Goal: Task Accomplishment & Management: Use online tool/utility

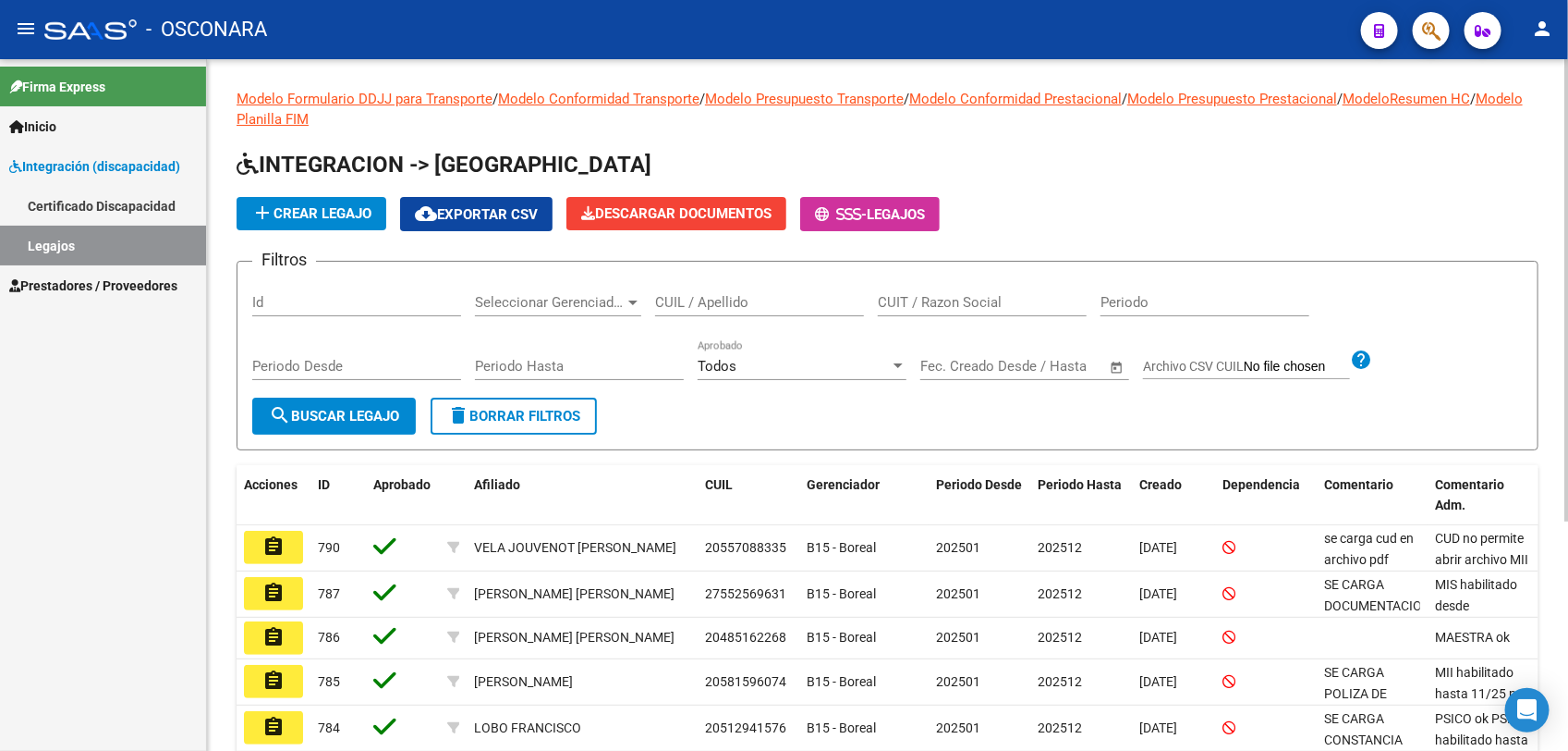
click at [709, 297] on input "CUIL / Apellido" at bounding box center [759, 303] width 209 height 17
paste input "[PERSON_NAME]"
type input "[PERSON_NAME]"
click at [325, 411] on span "search Buscar Legajo" at bounding box center [334, 416] width 131 height 17
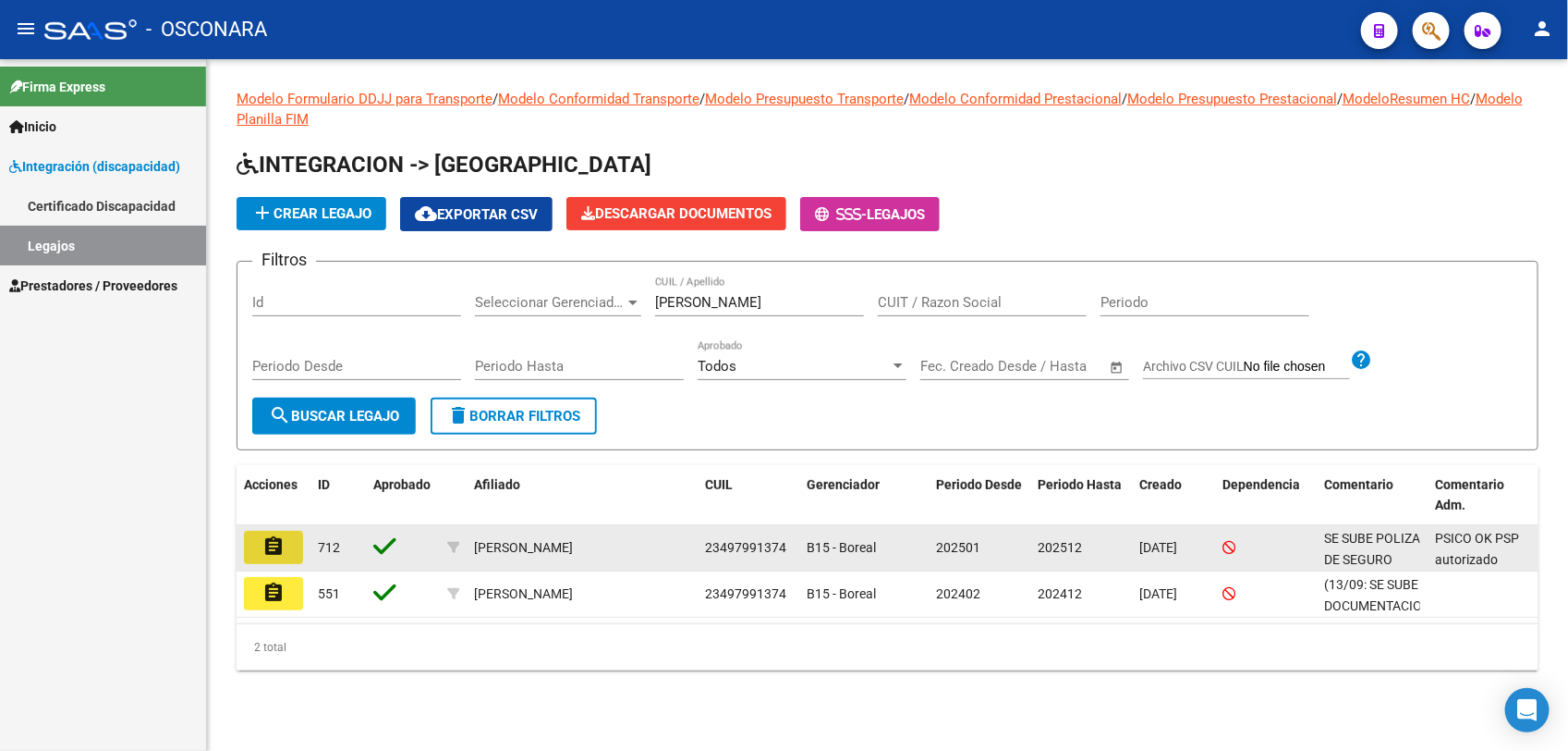
click at [293, 547] on button "assignment" at bounding box center [273, 547] width 60 height 33
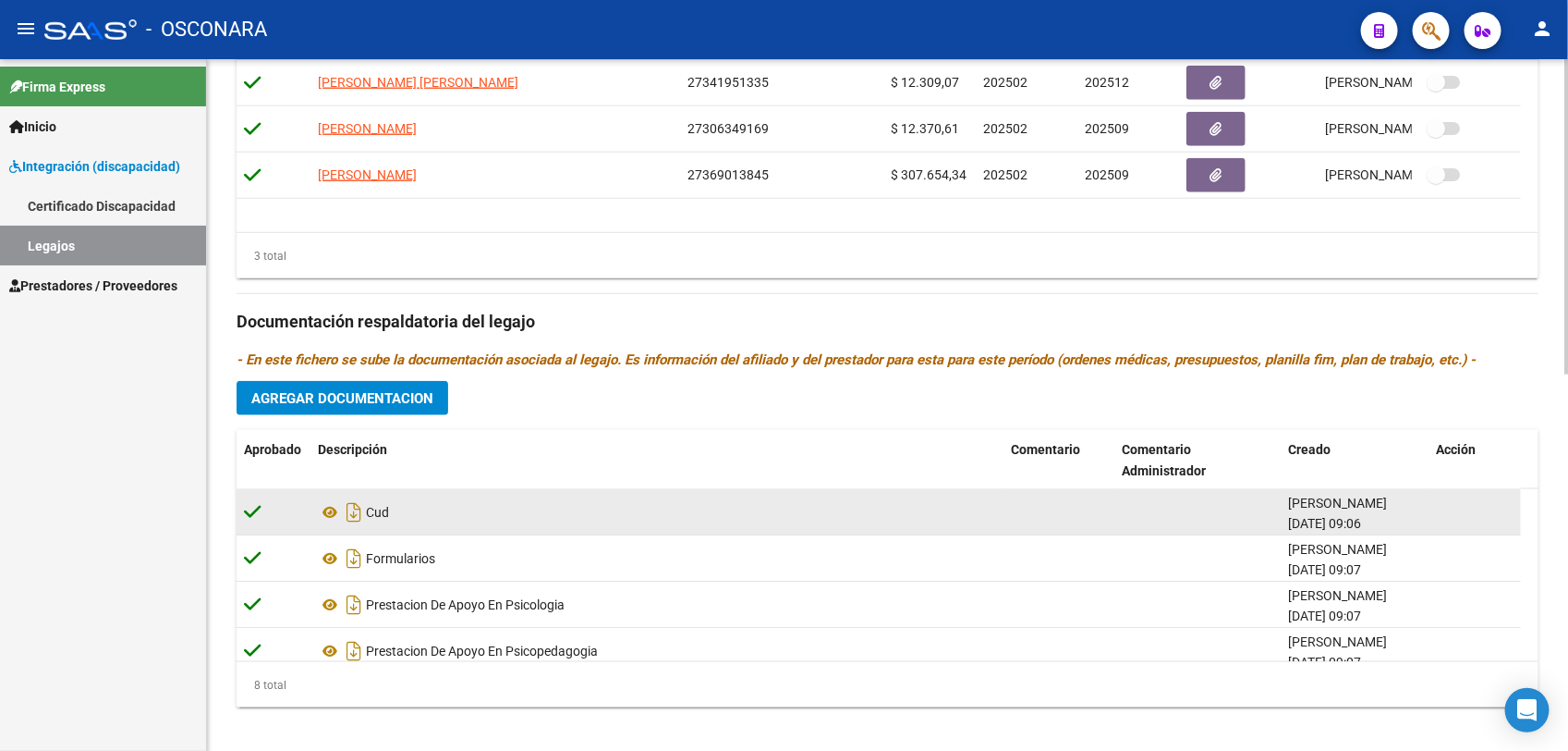
scroll to position [693, 0]
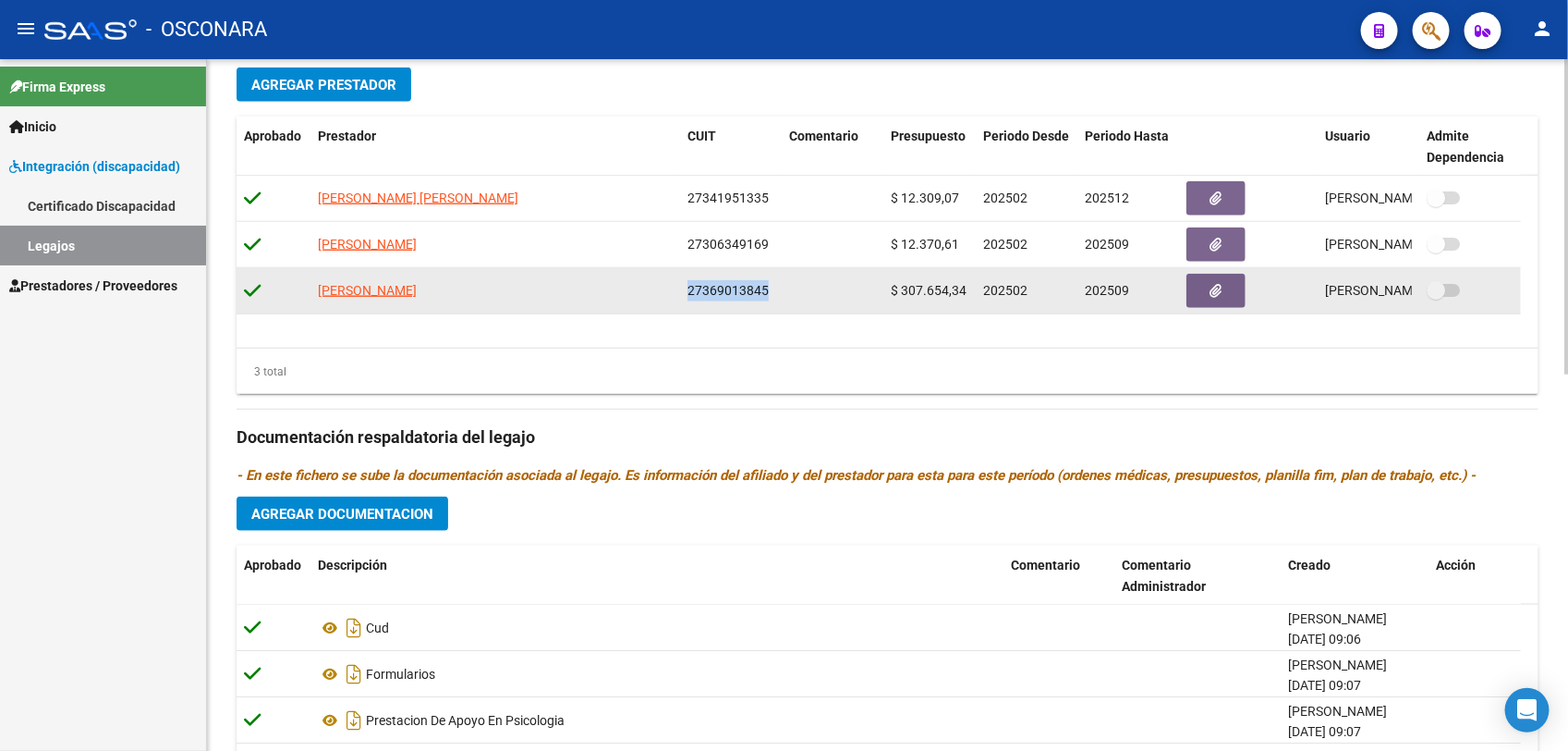
drag, startPoint x: 686, startPoint y: 285, endPoint x: 770, endPoint y: 292, distance: 84.3
click at [770, 292] on div "27369013845" at bounding box center [731, 290] width 87 height 21
drag, startPoint x: 770, startPoint y: 292, endPoint x: 754, endPoint y: 288, distance: 16.5
copy span "27369013845"
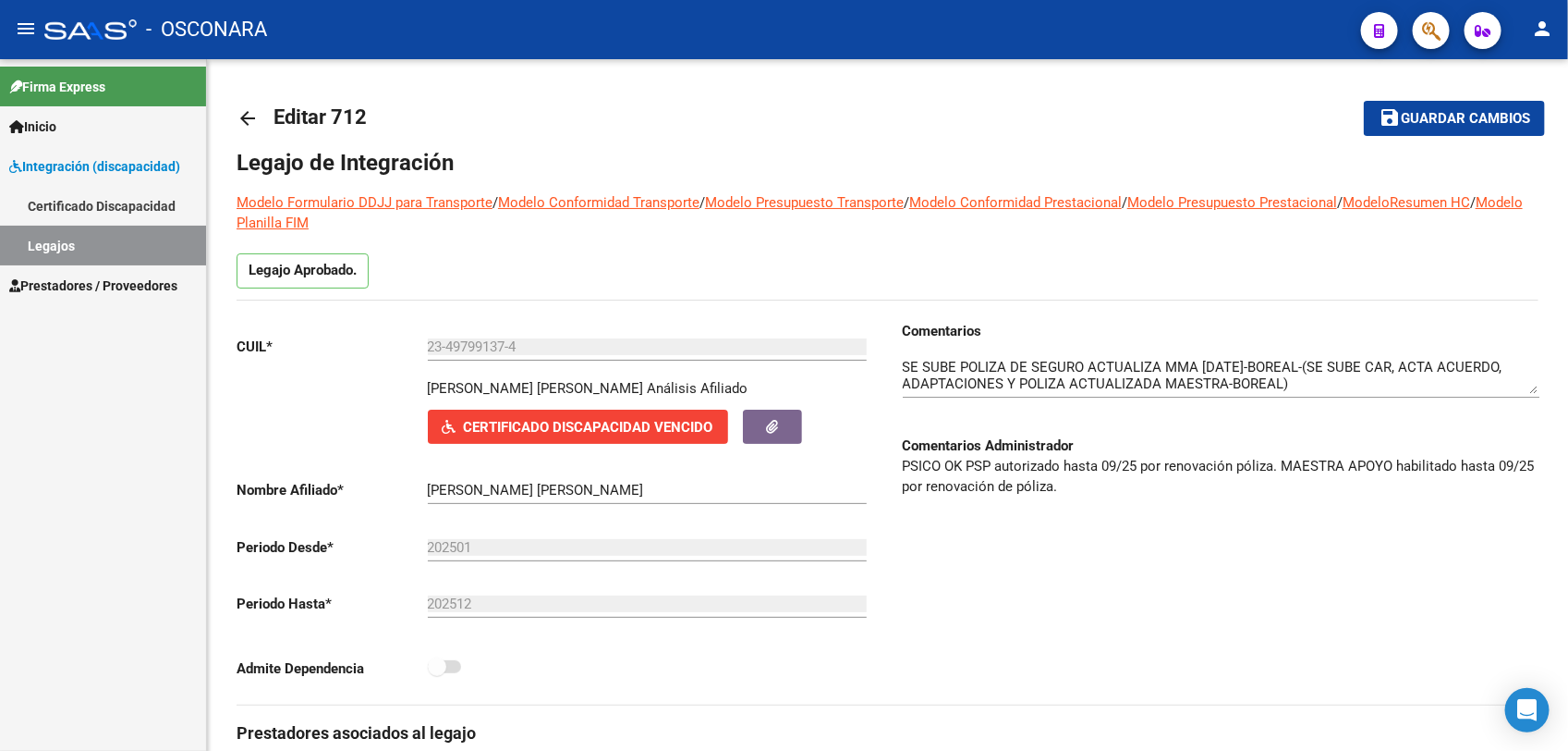
click at [100, 271] on link "Prestadores / Proveedores" at bounding box center [103, 285] width 206 height 40
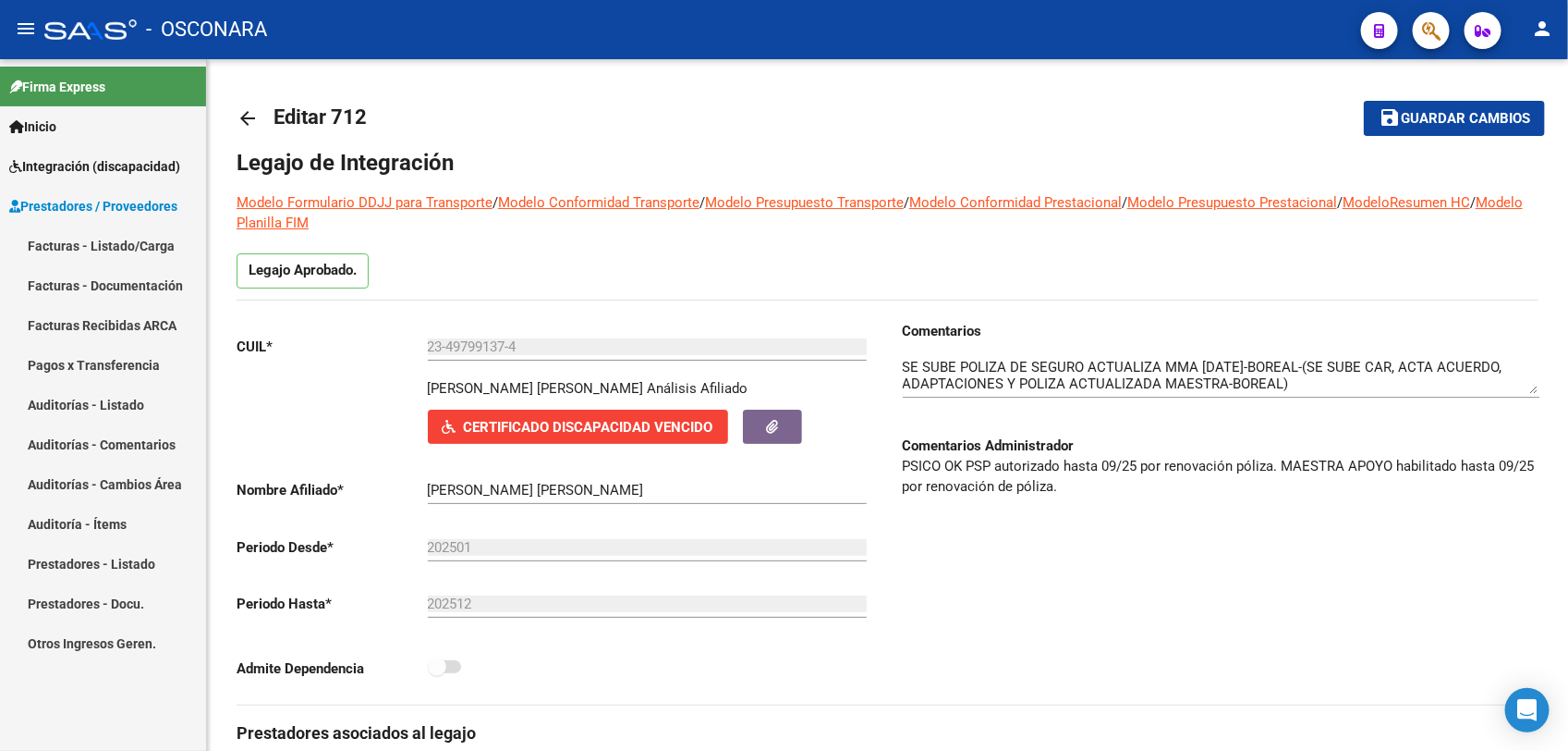
click at [100, 253] on link "Facturas - Listado/Carga" at bounding box center [103, 245] width 206 height 40
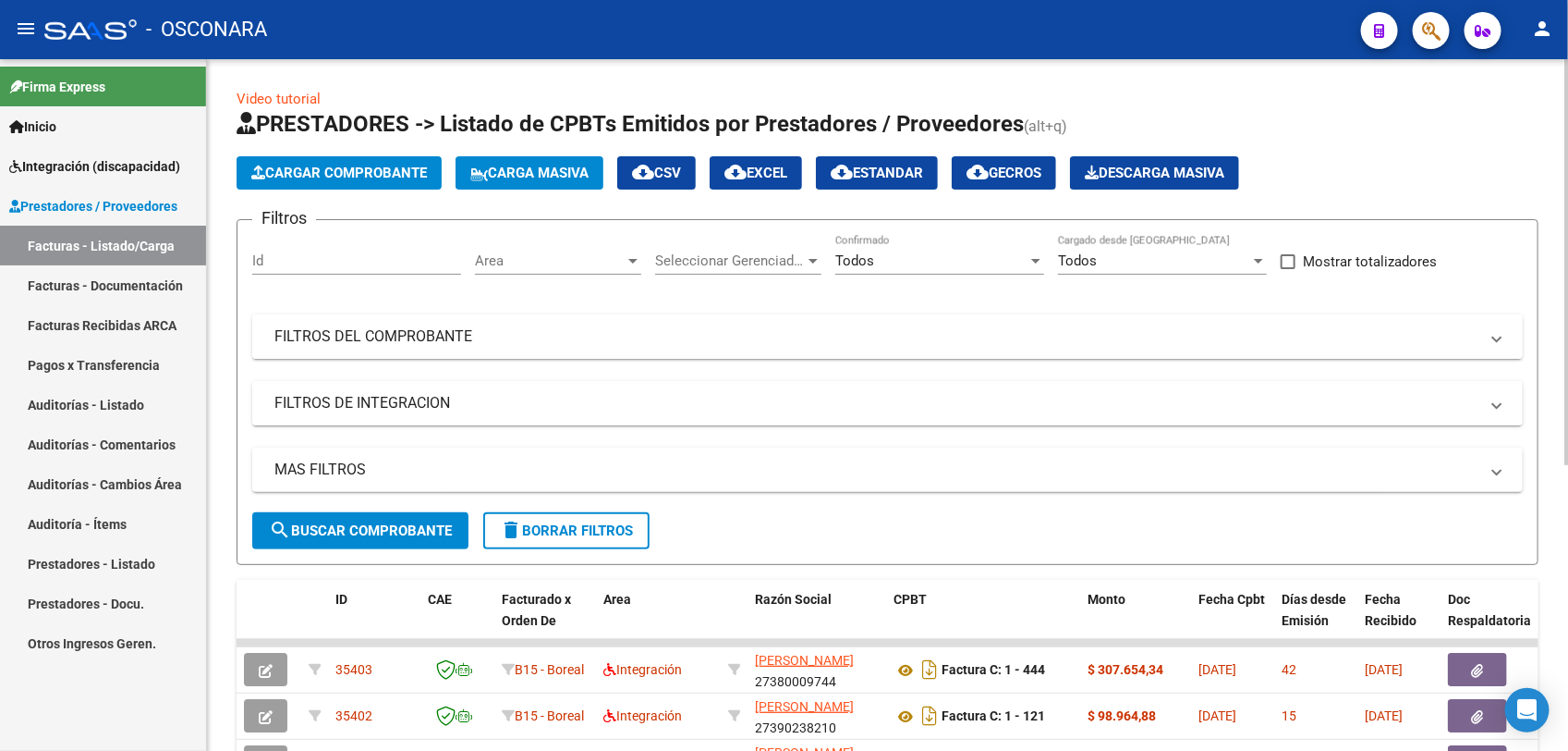
click at [950, 354] on mat-expansion-panel-header "FILTROS DEL COMPROBANTE" at bounding box center [888, 336] width 1271 height 44
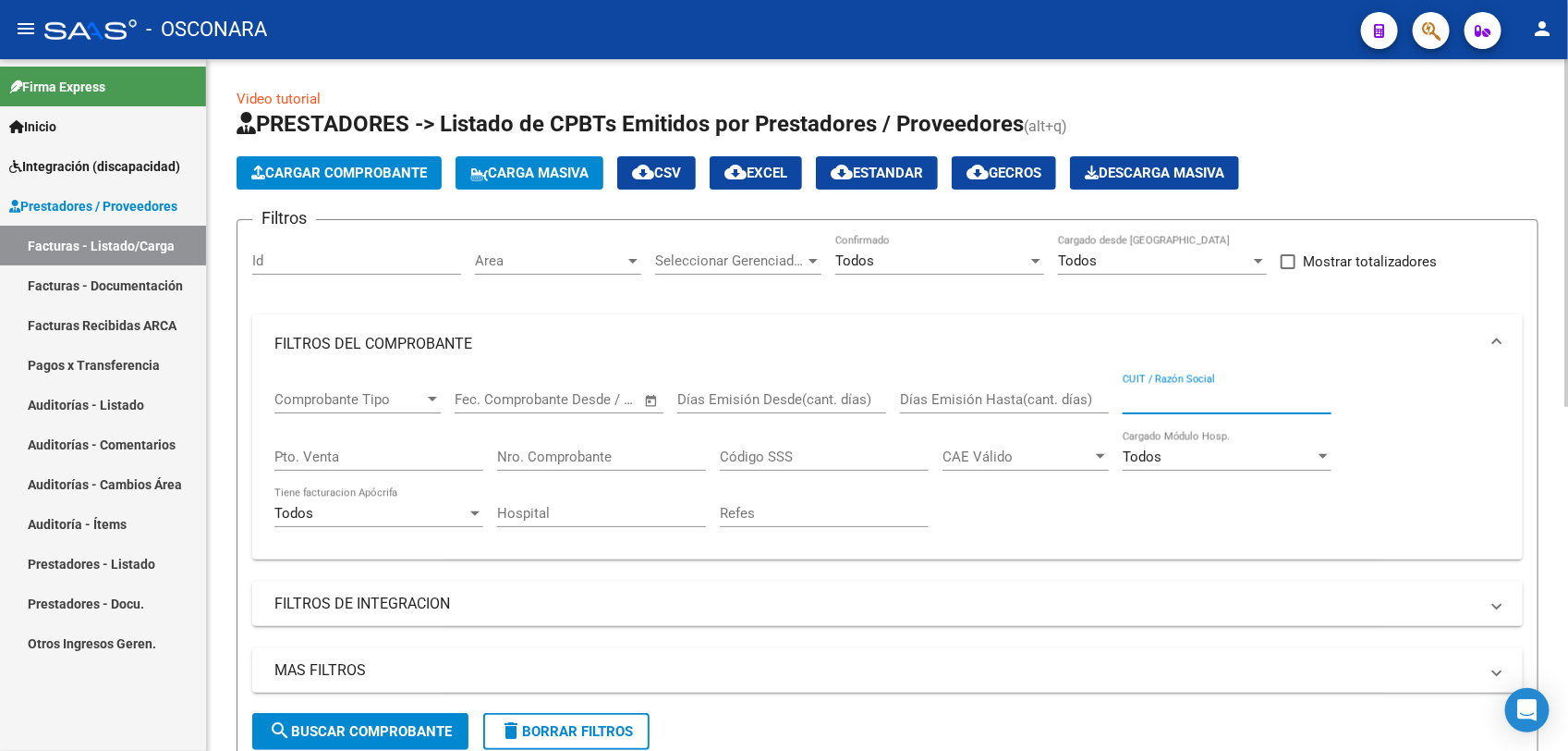
paste input "27369013845"
type input "27369013845"
click at [306, 727] on span "search Buscar Comprobante" at bounding box center [359, 731] width 183 height 17
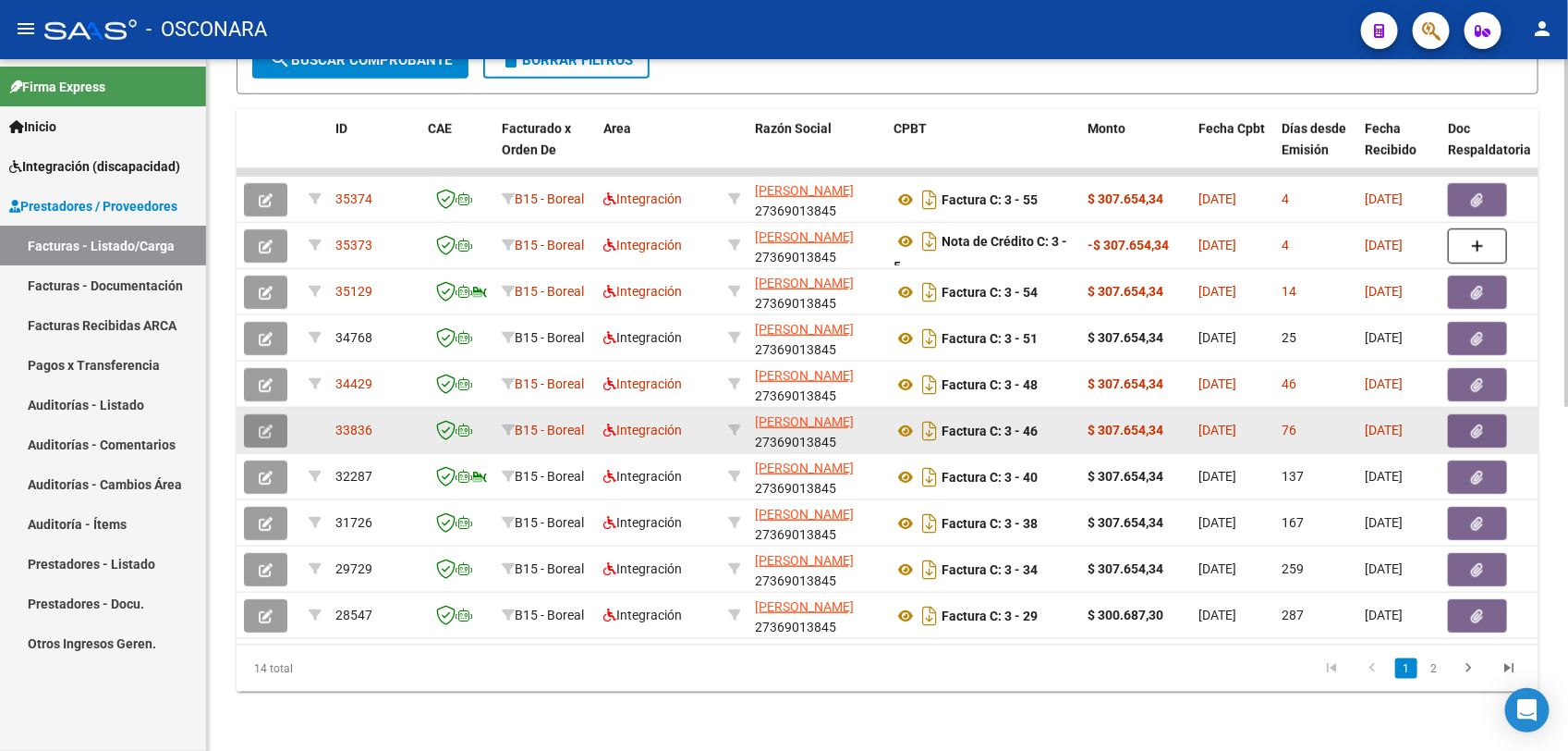
click at [259, 425] on icon "button" at bounding box center [266, 431] width 14 height 14
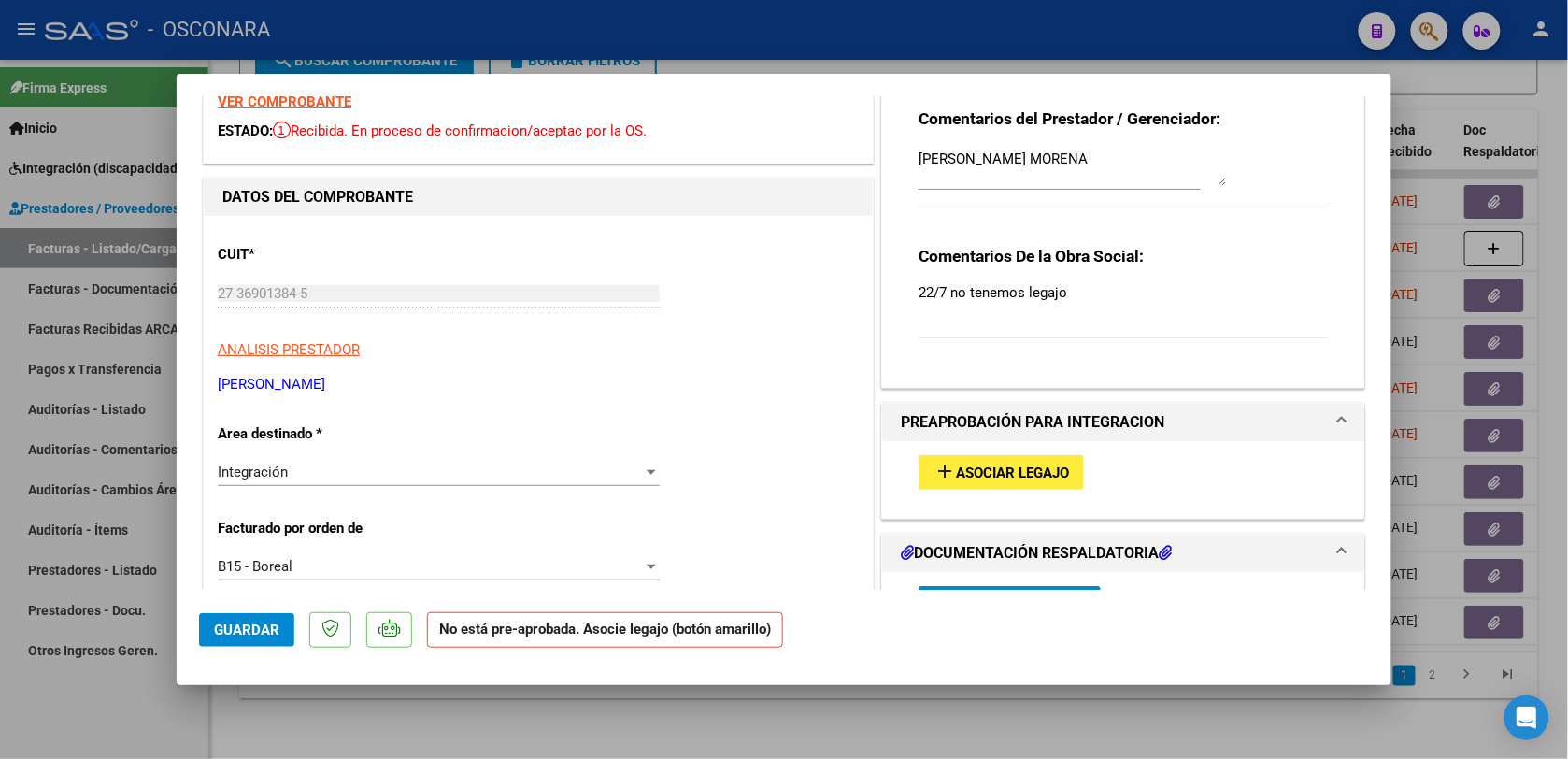
scroll to position [117, 0]
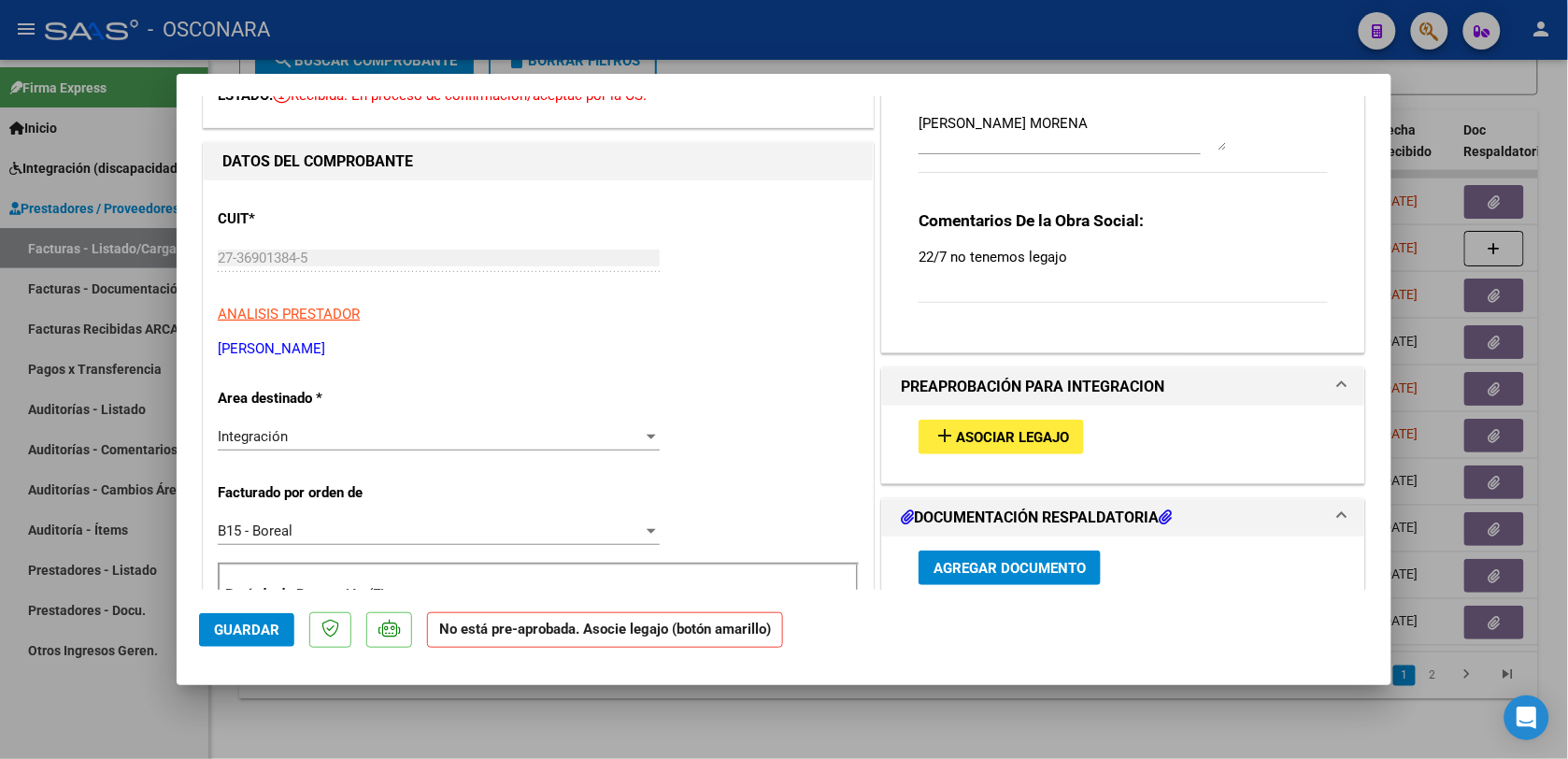
click at [1011, 427] on button "add Asociar Legajo" at bounding box center [1001, 437] width 165 height 34
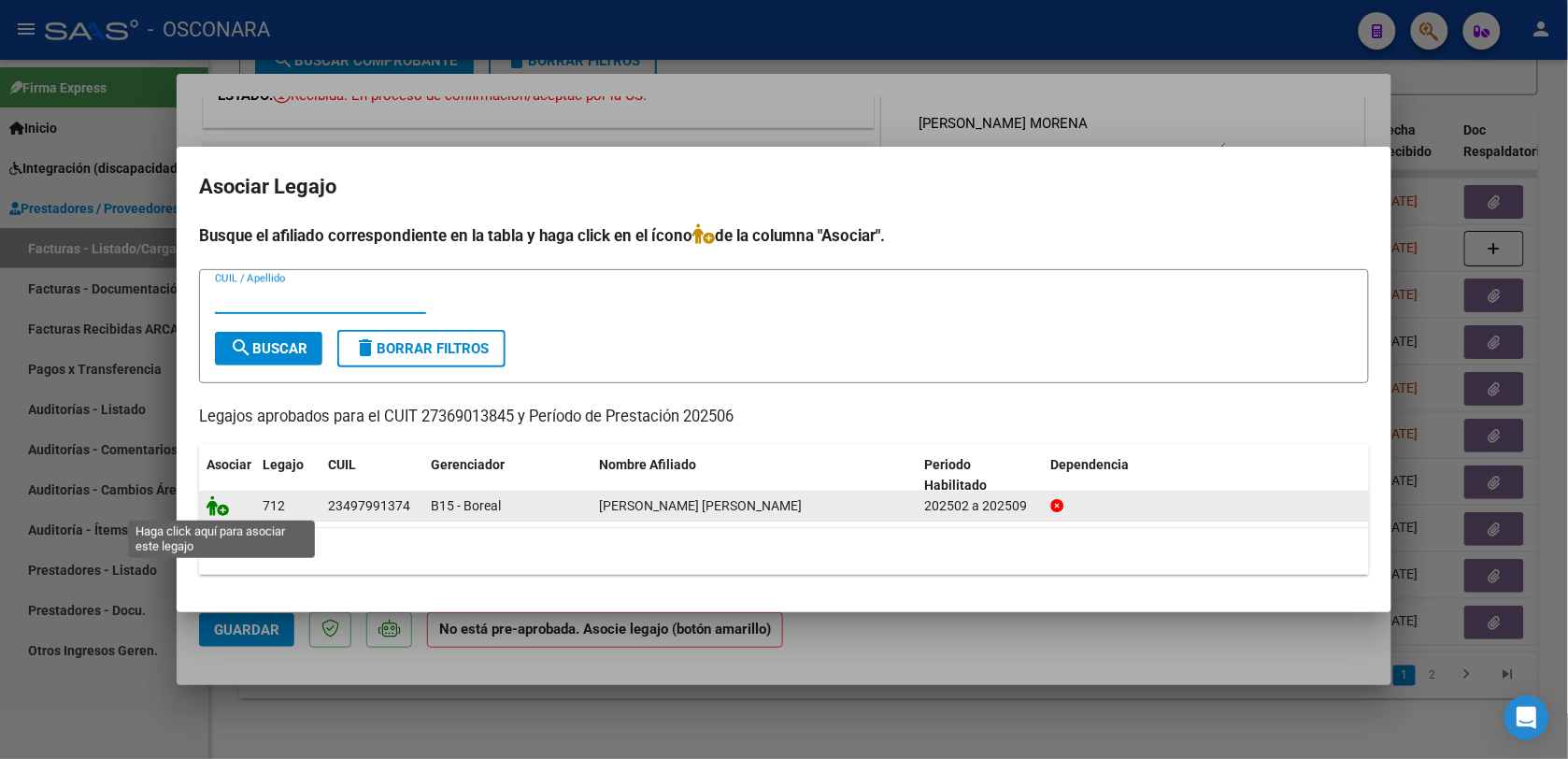
click at [216, 506] on icon at bounding box center [217, 505] width 22 height 20
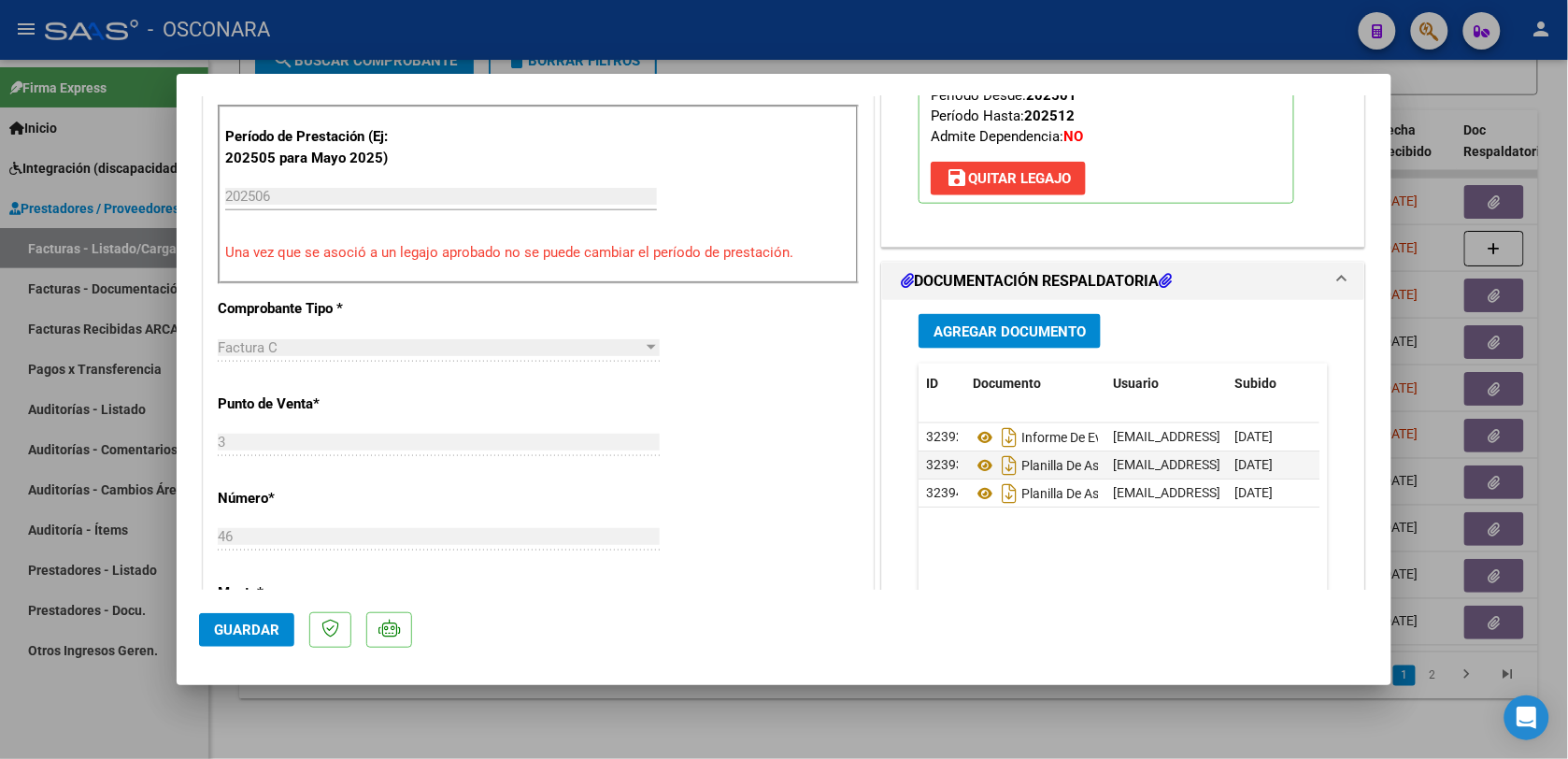
scroll to position [584, 0]
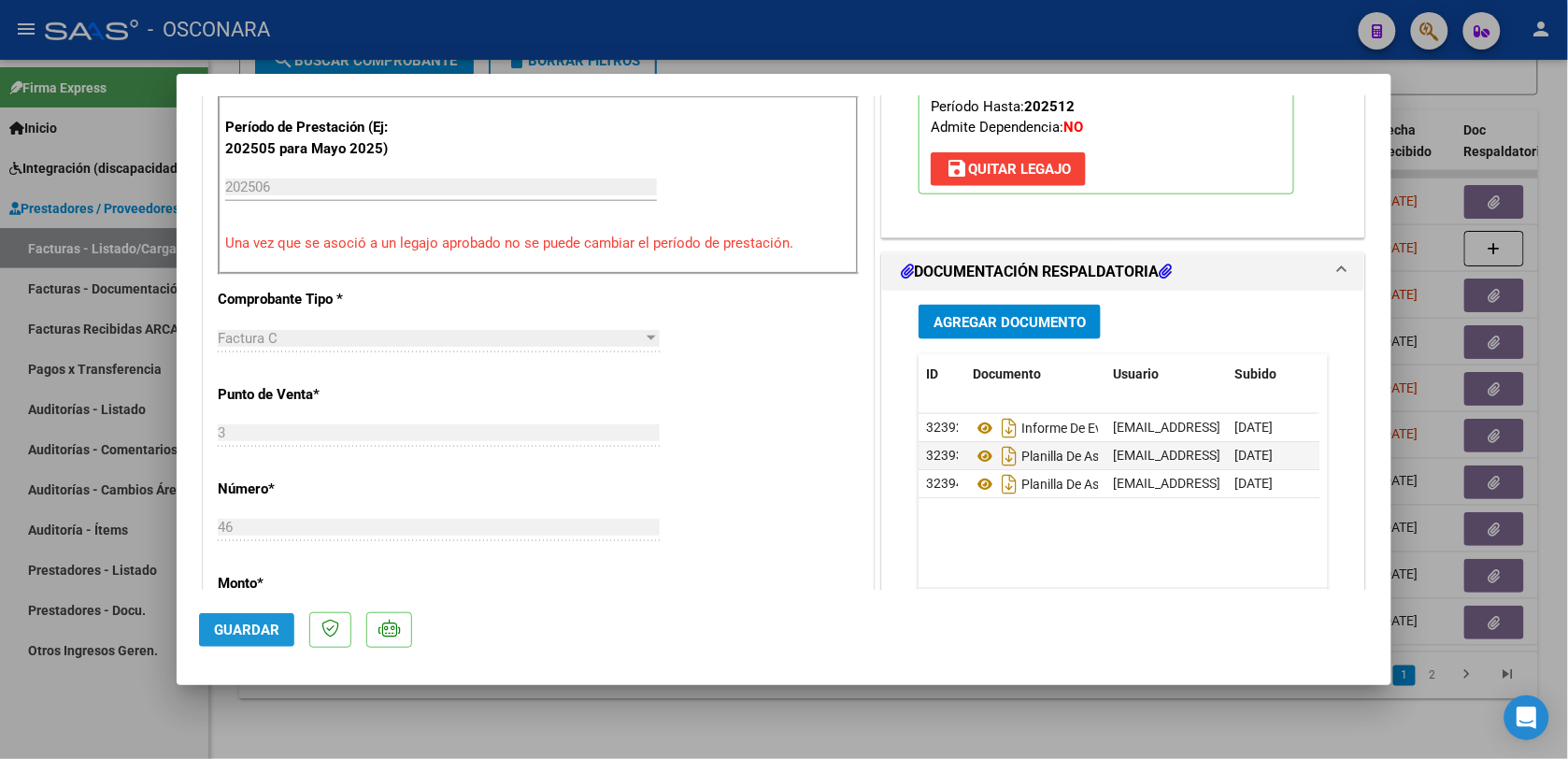
drag, startPoint x: 207, startPoint y: 623, endPoint x: 248, endPoint y: 617, distance: 41.4
click at [208, 623] on button "Guardar" at bounding box center [247, 629] width 96 height 33
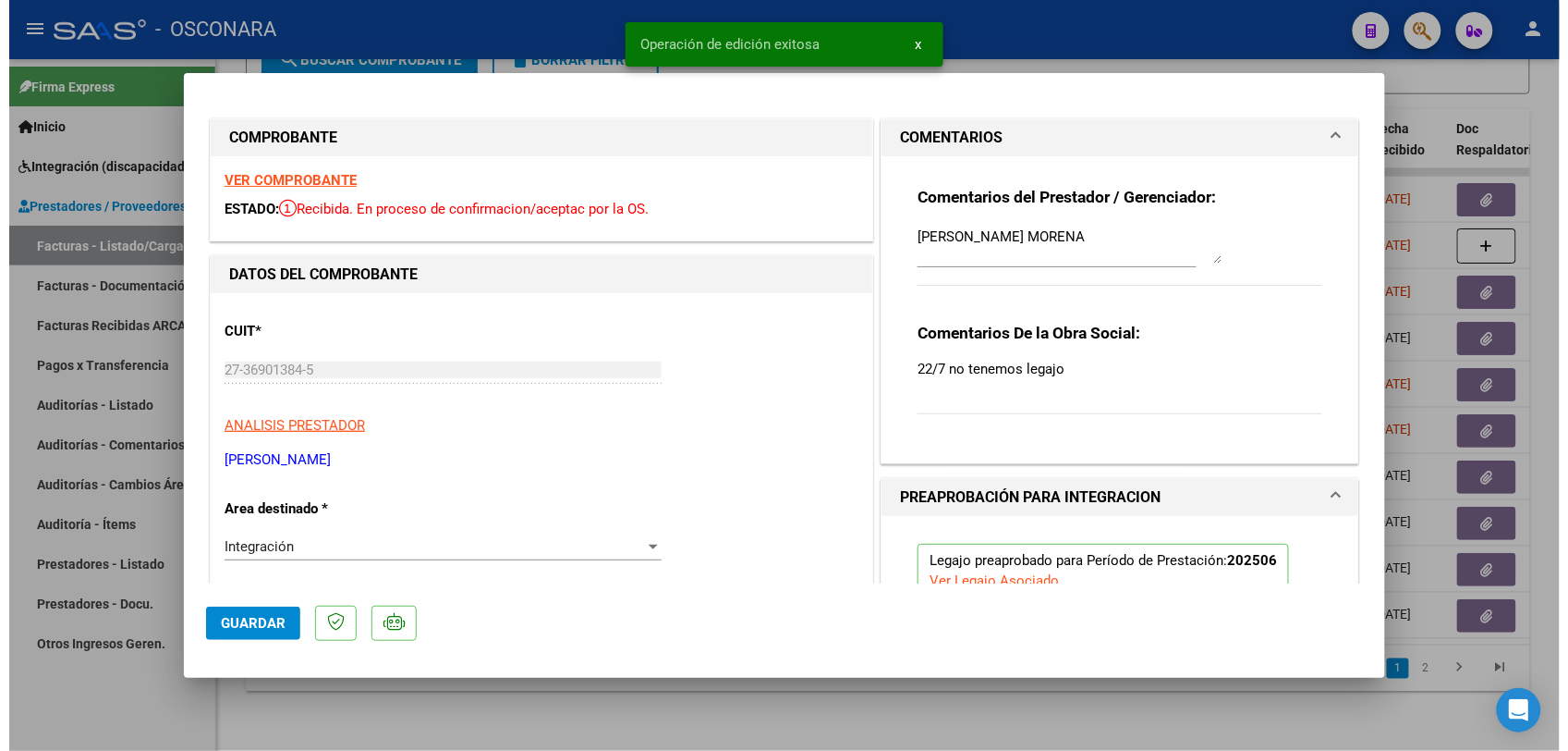
scroll to position [0, 0]
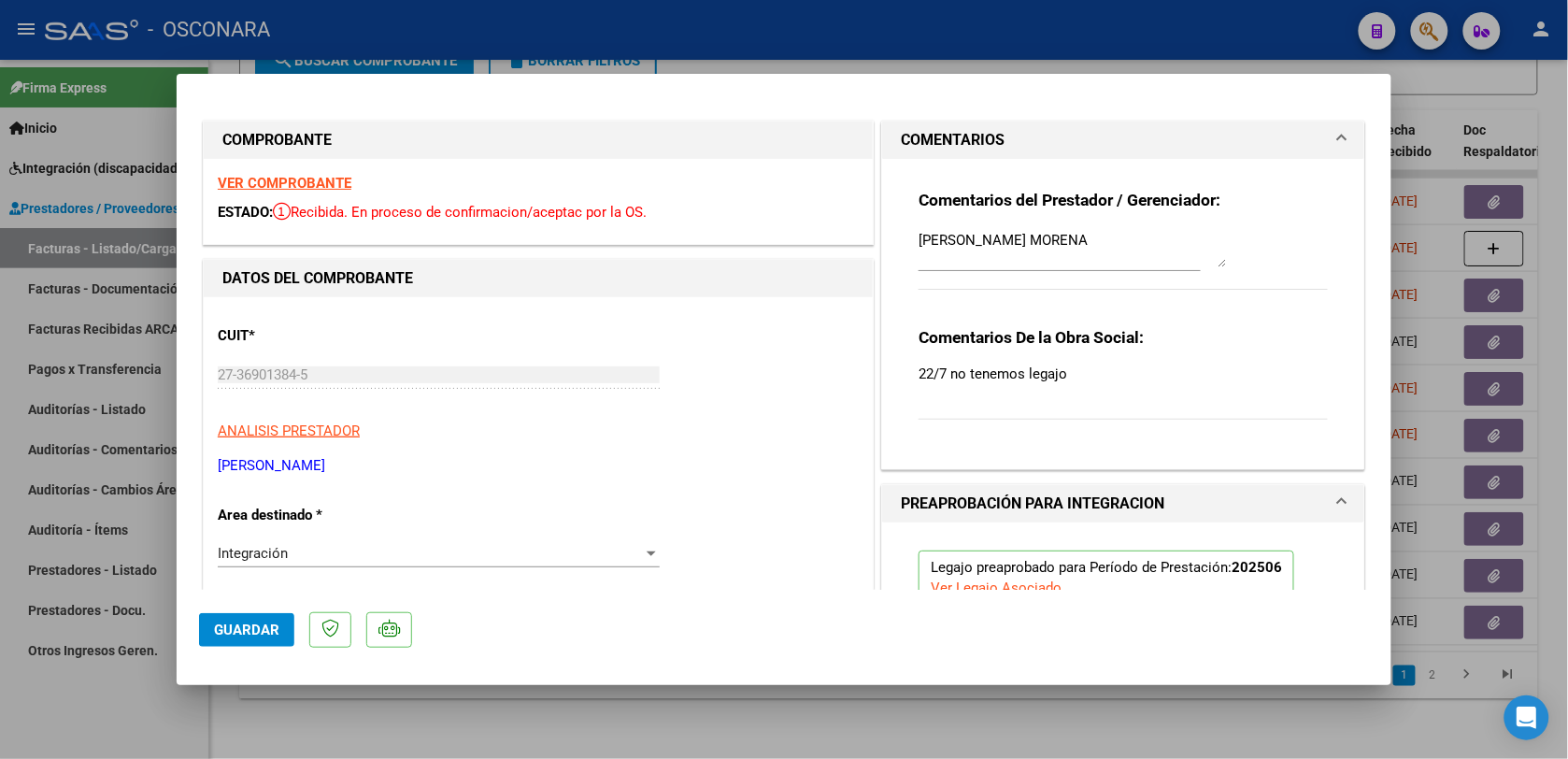
click at [315, 187] on strong "VER COMPROBANTE" at bounding box center [285, 184] width 134 height 17
click at [1465, 638] on div at bounding box center [784, 380] width 1568 height 759
type input "$ 0,00"
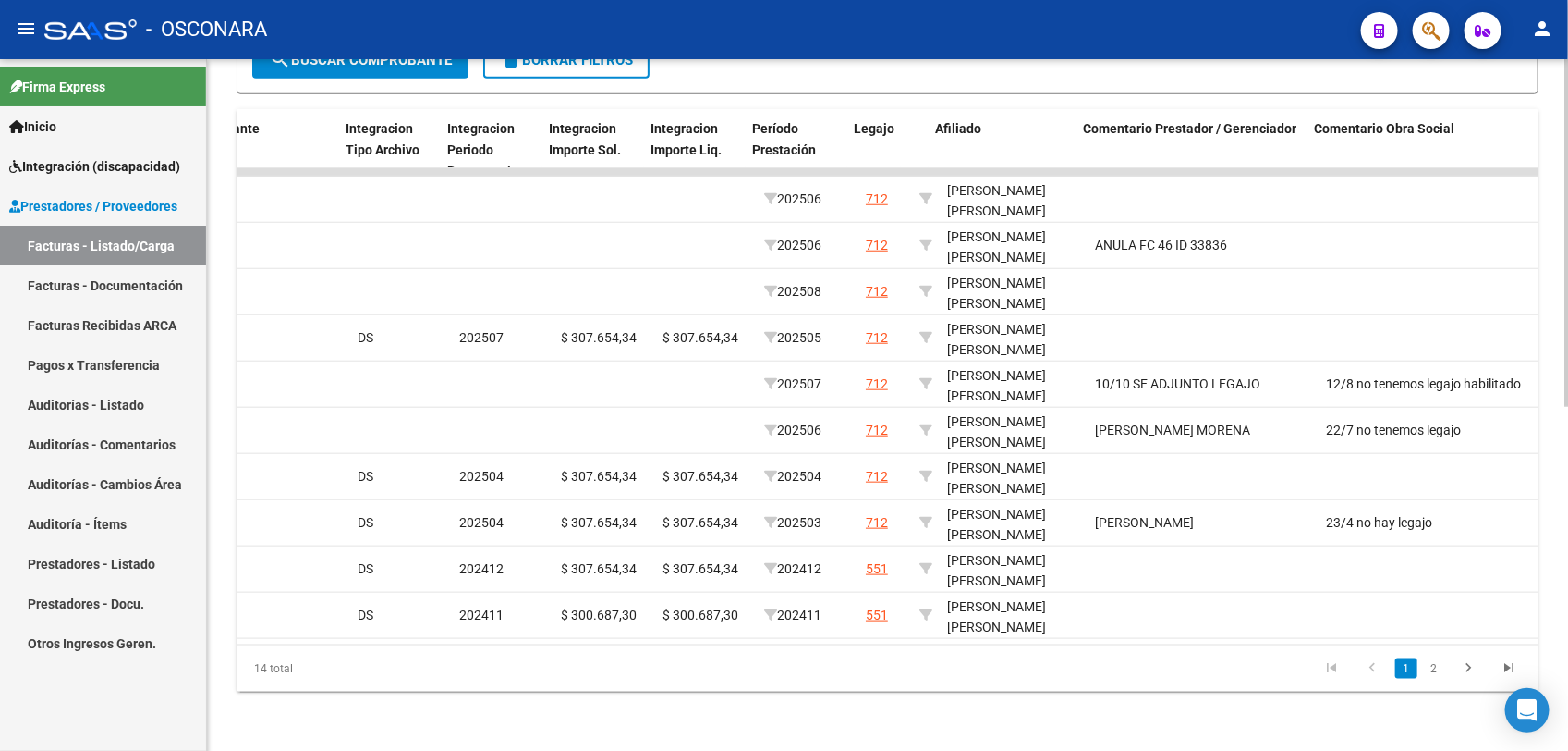
scroll to position [0, 2114]
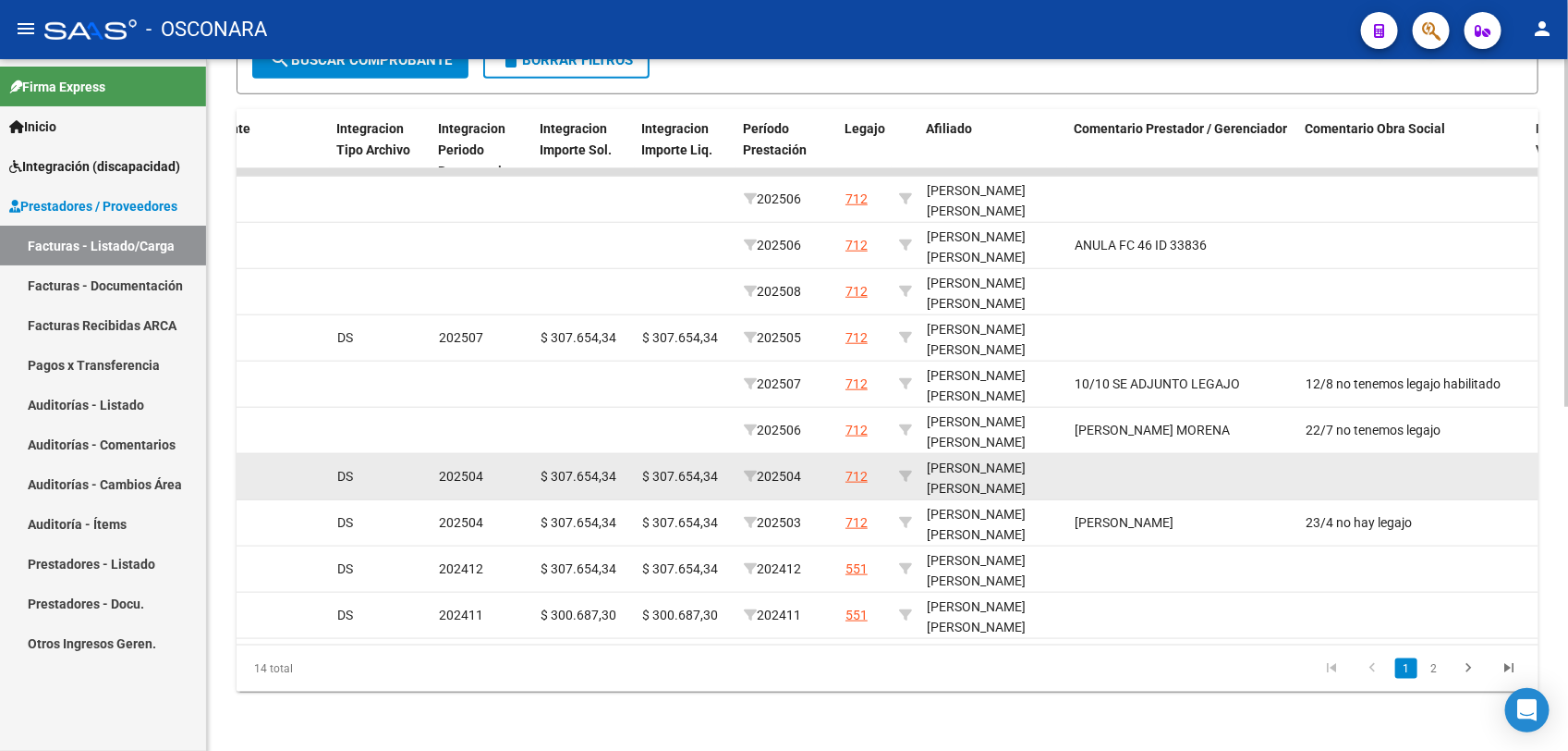
click at [1117, 460] on datatable-body-cell at bounding box center [1183, 477] width 231 height 45
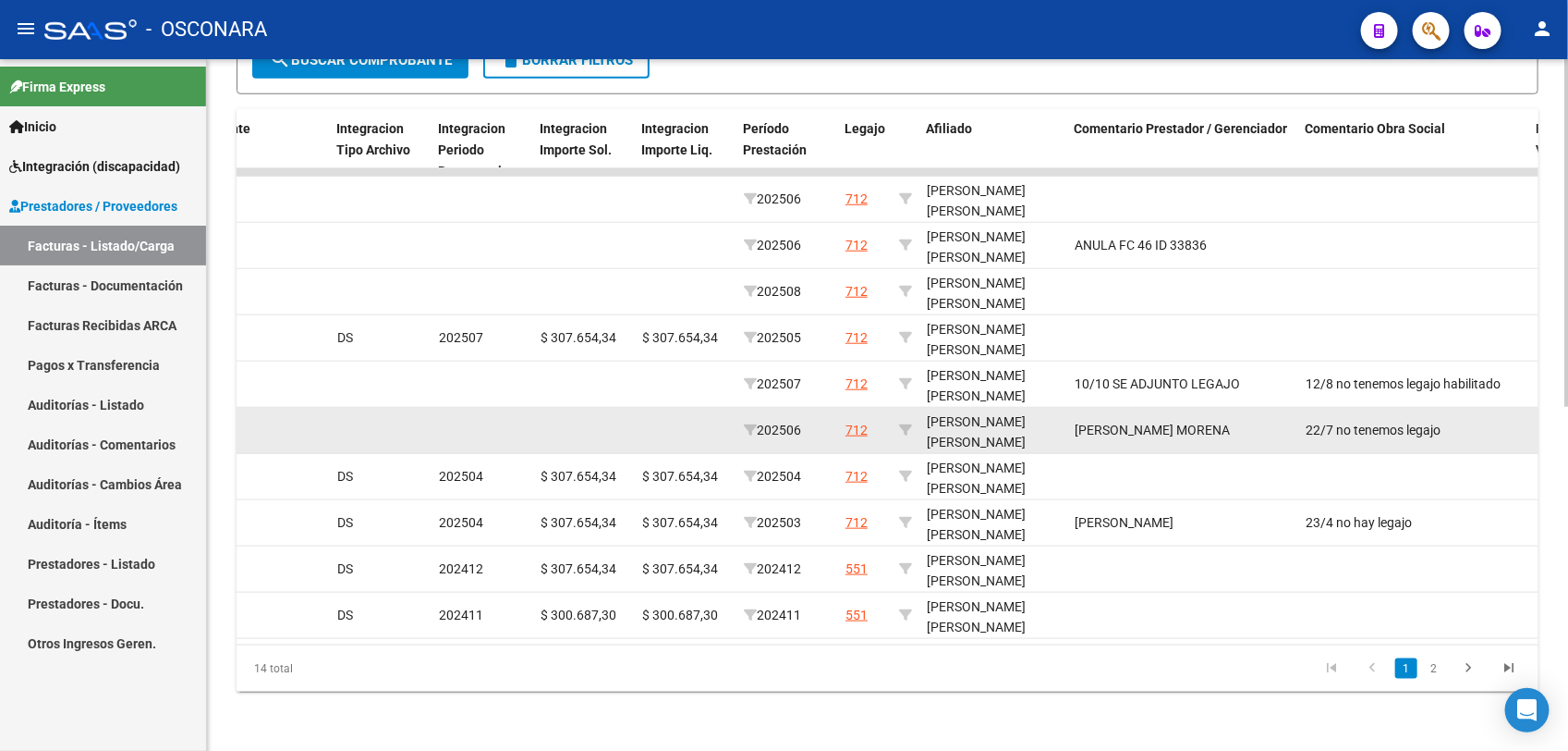
click at [1375, 424] on datatable-body-cell "22/7 no tenemos legajo" at bounding box center [1414, 430] width 231 height 45
